Goal: Task Accomplishment & Management: Complete application form

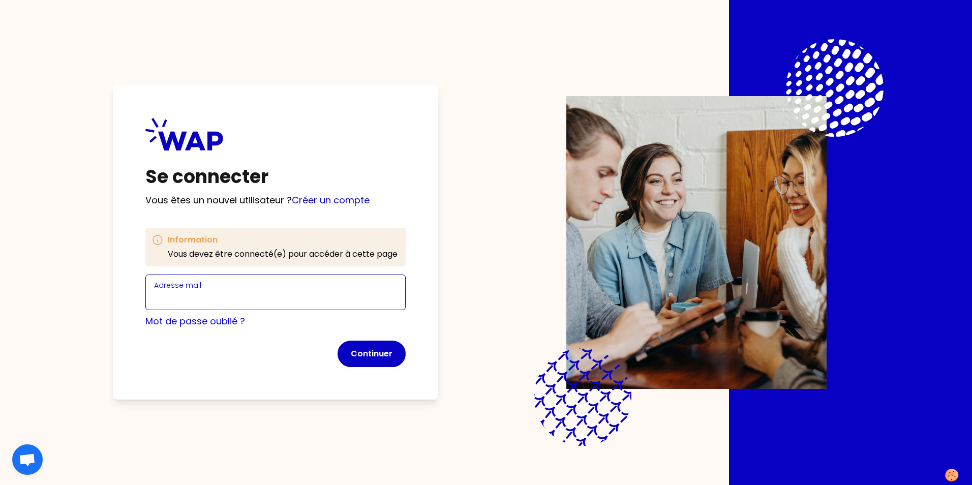
click at [205, 294] on input "Adresse mail" at bounding box center [275, 298] width 243 height 14
type input "[EMAIL_ADDRESS][DOMAIN_NAME]"
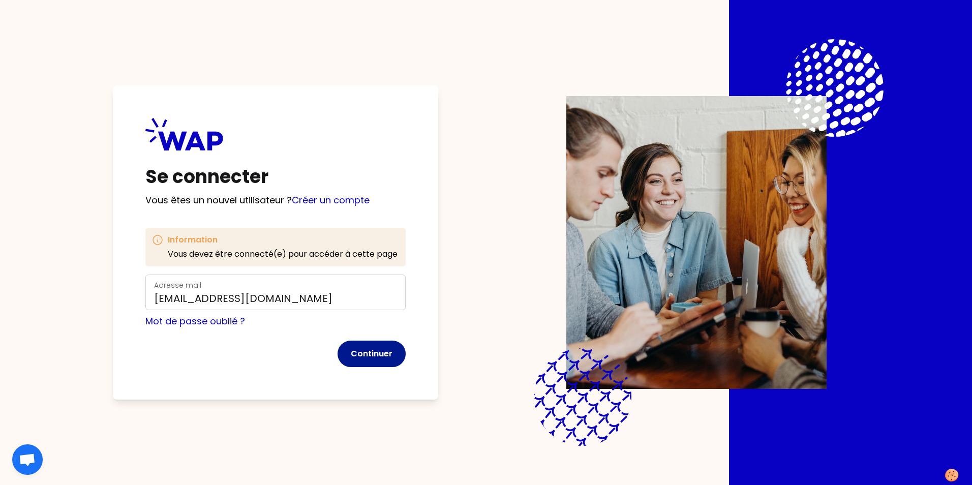
click at [360, 357] on button "Continuer" at bounding box center [372, 354] width 68 height 26
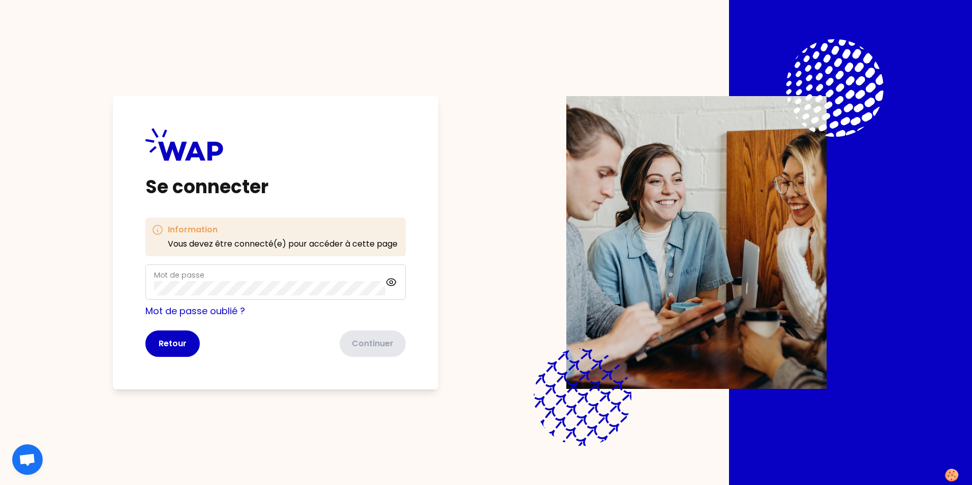
click at [181, 280] on div "Mot de passe" at bounding box center [269, 282] width 231 height 26
click button "Continuer" at bounding box center [372, 344] width 68 height 26
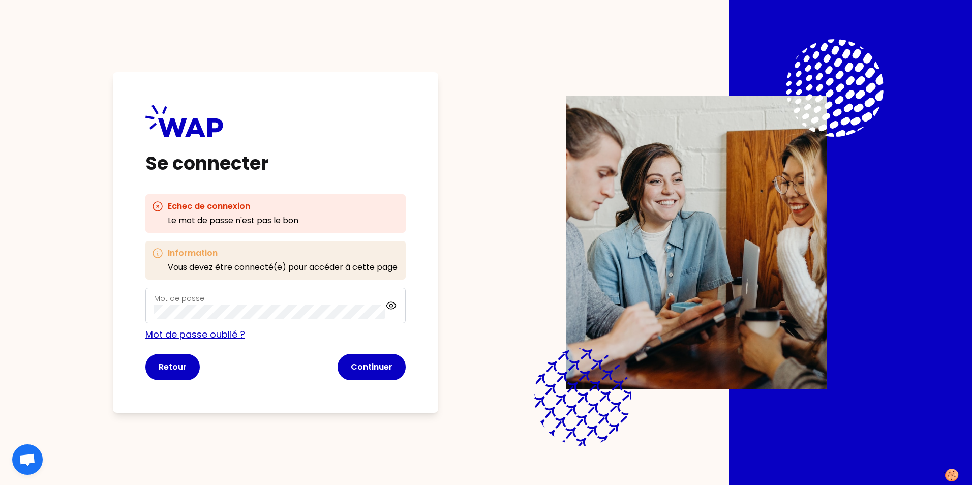
click at [216, 331] on link "Mot de passe oublié ?" at bounding box center [195, 334] width 100 height 13
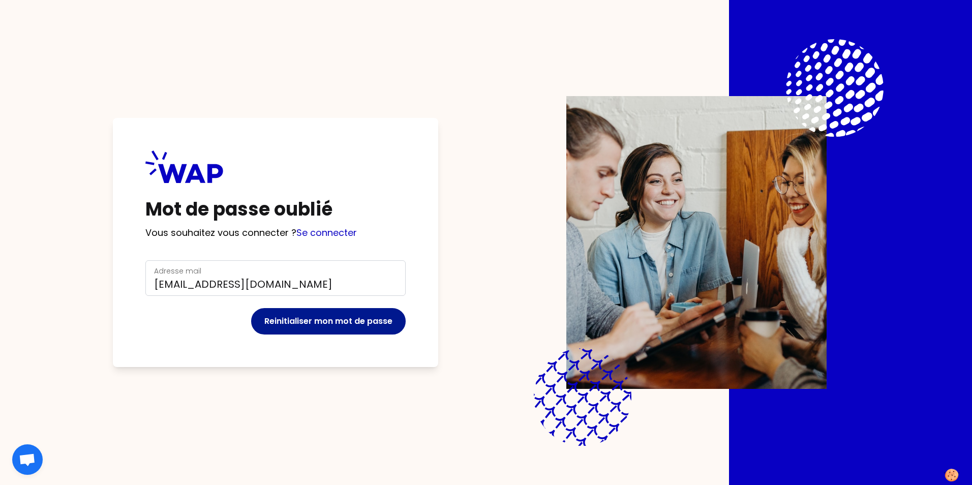
click at [329, 324] on button "Reinitialiser mon mot de passe" at bounding box center [328, 321] width 155 height 26
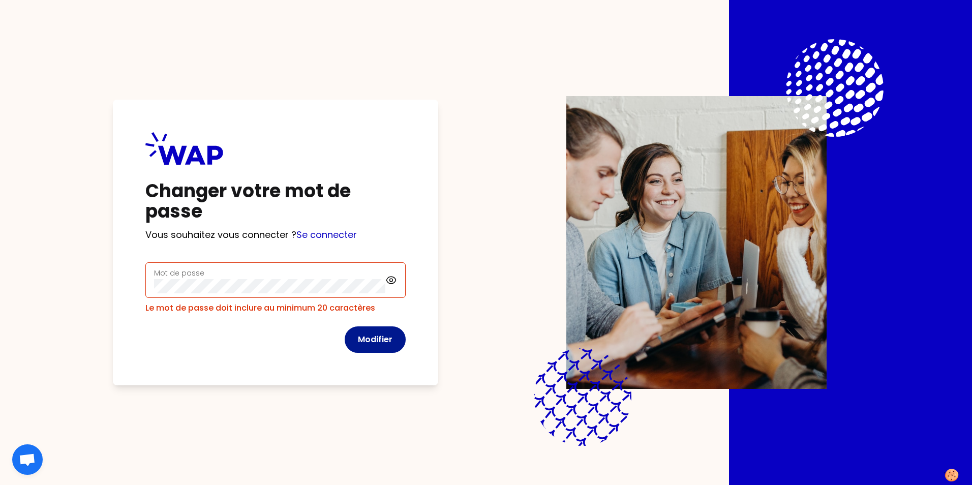
click at [377, 328] on button "Modifier" at bounding box center [375, 339] width 61 height 26
click at [115, 261] on div "Changer votre mot de passe Vous souhaitez vous connecter ? Se connecter Mot de …" at bounding box center [275, 243] width 325 height 286
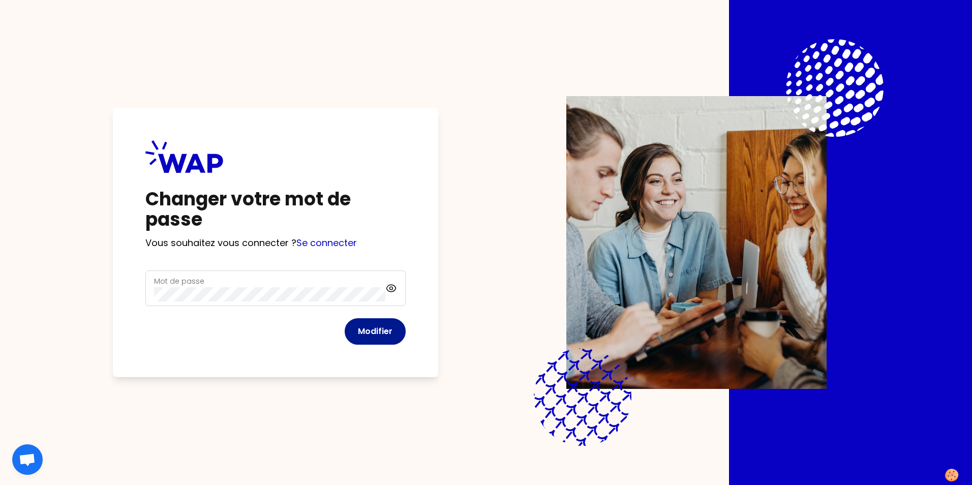
click at [379, 332] on button "Modifier" at bounding box center [375, 331] width 61 height 26
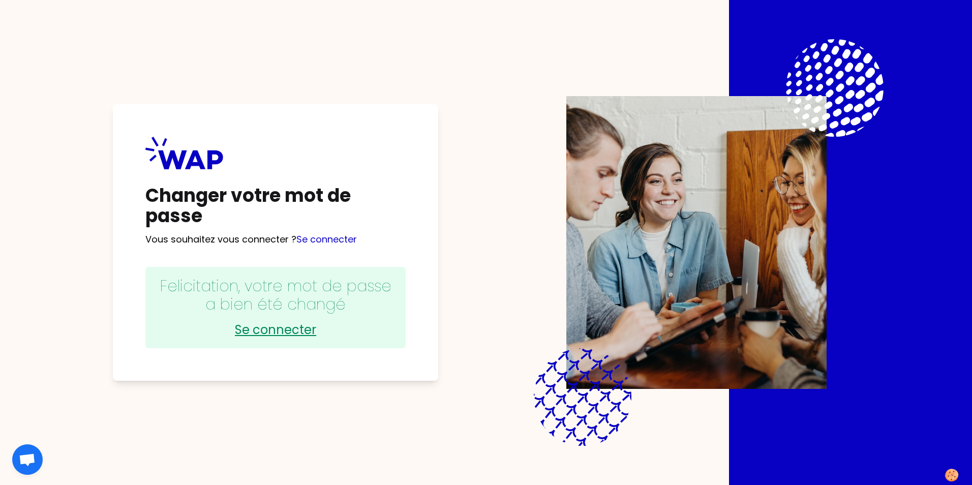
click at [290, 330] on link "Se connecter" at bounding box center [276, 330] width 240 height 16
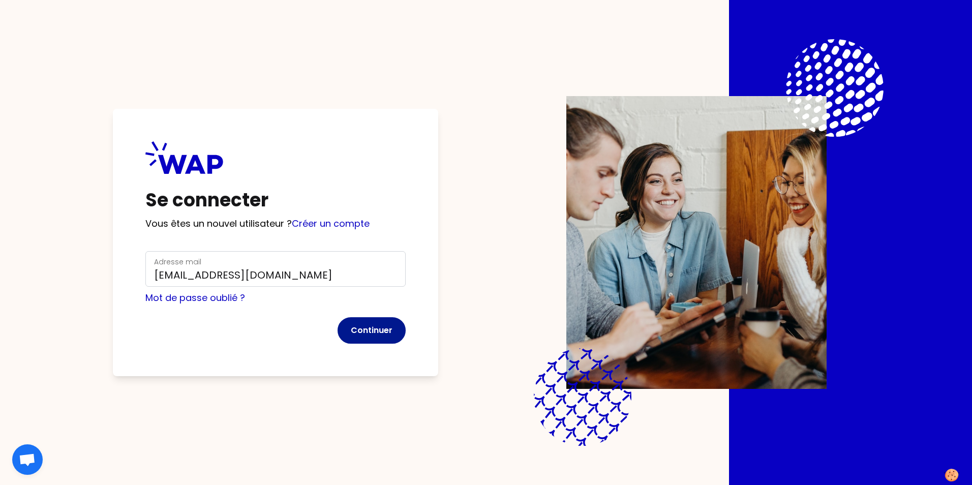
click at [367, 330] on button "Continuer" at bounding box center [372, 330] width 68 height 26
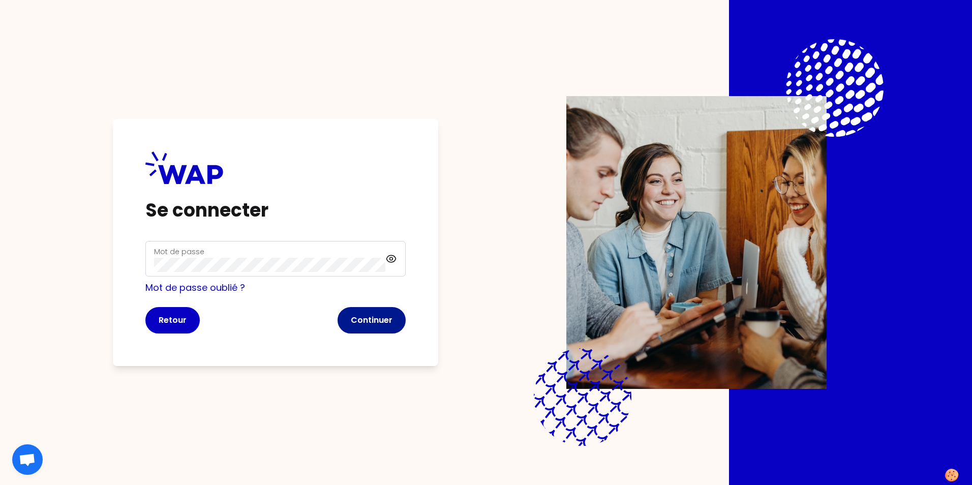
click at [368, 317] on button "Continuer" at bounding box center [372, 320] width 68 height 26
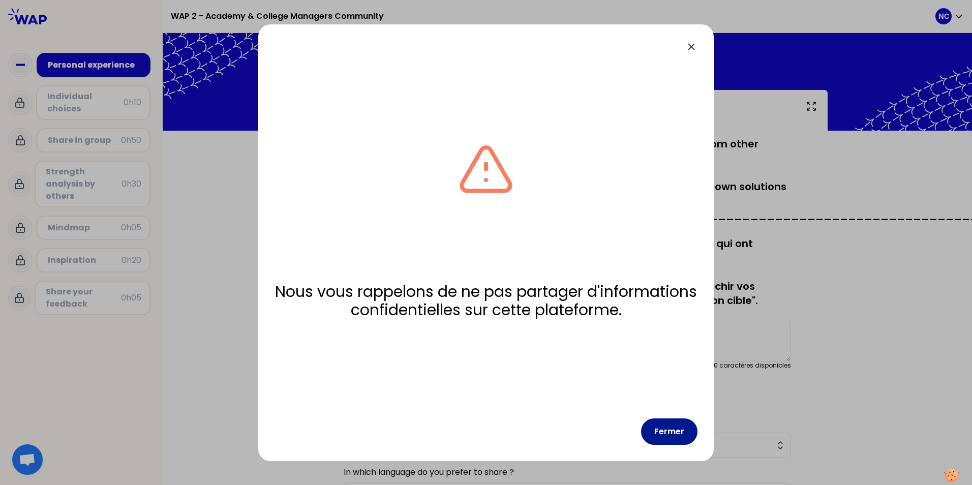
click at [680, 429] on button "Fermer" at bounding box center [669, 432] width 56 height 26
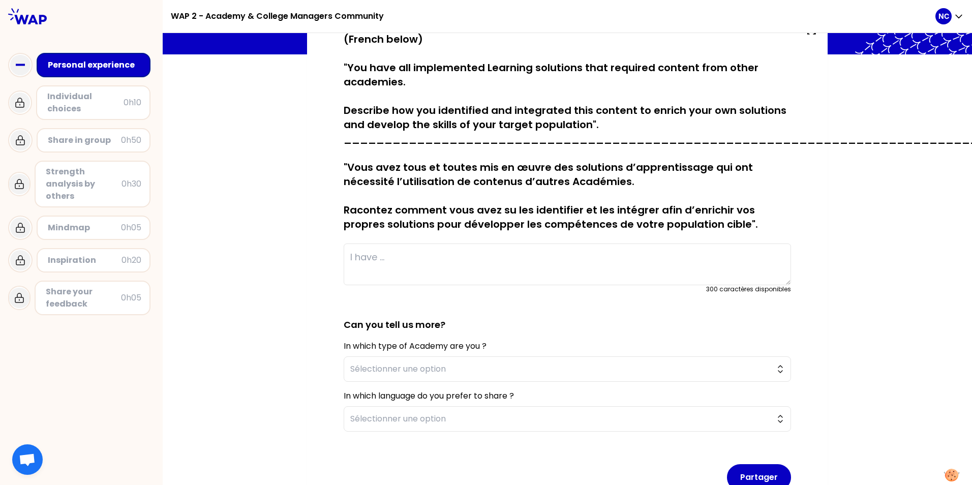
scroll to position [97, 0]
